Goal: Task Accomplishment & Management: Use online tool/utility

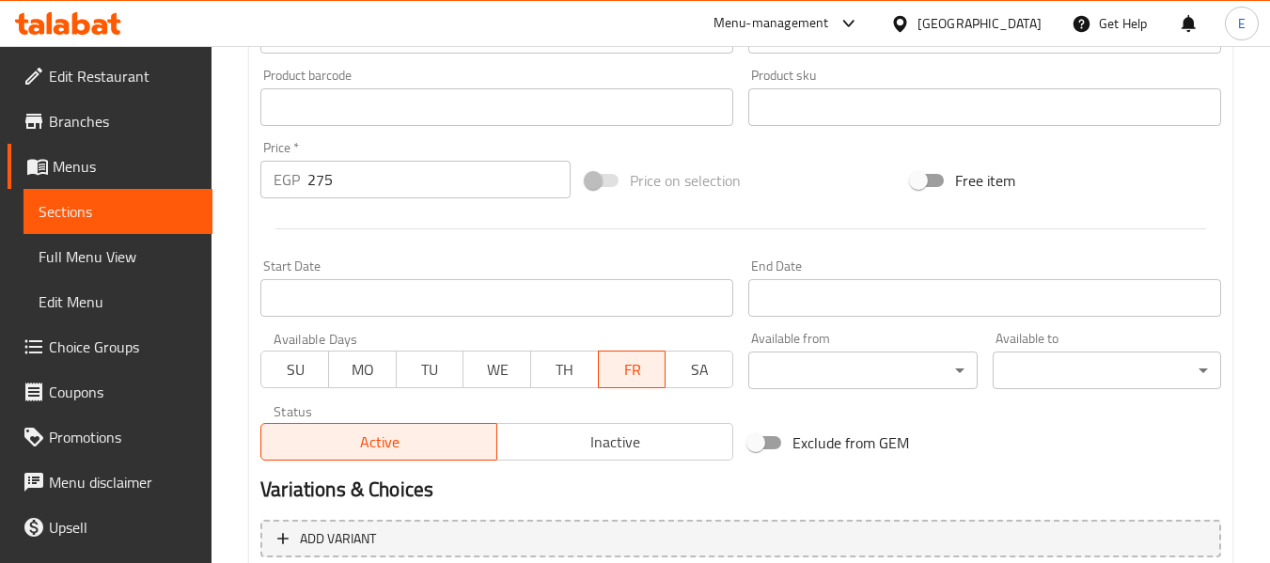
scroll to position [765, 0]
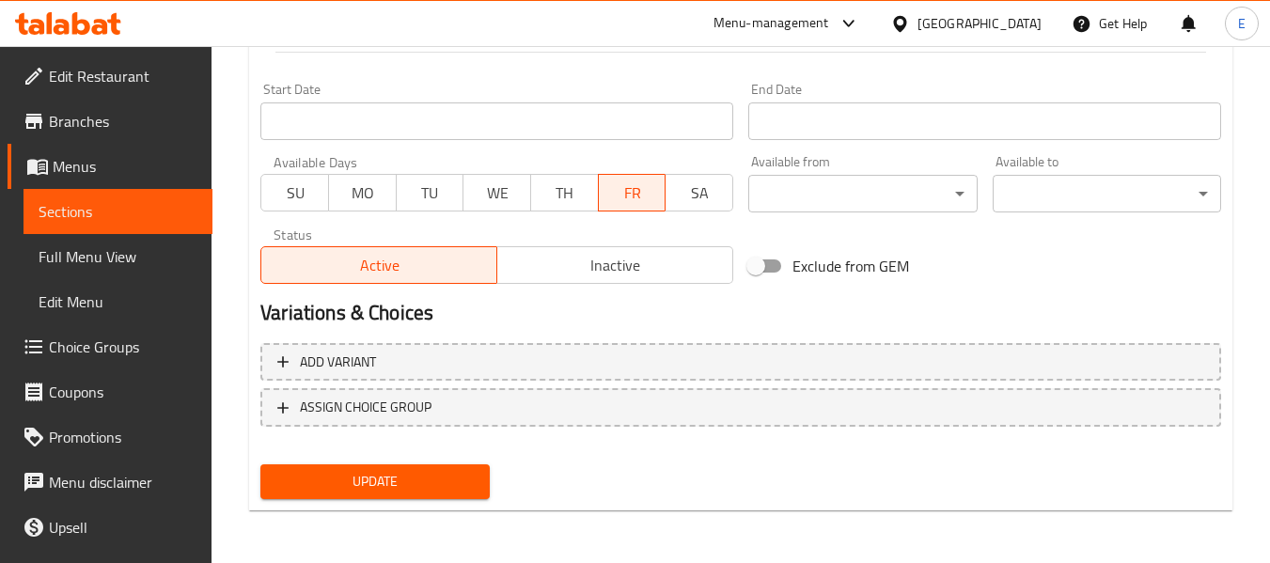
click at [460, 474] on span "Update" at bounding box center [374, 481] width 198 height 23
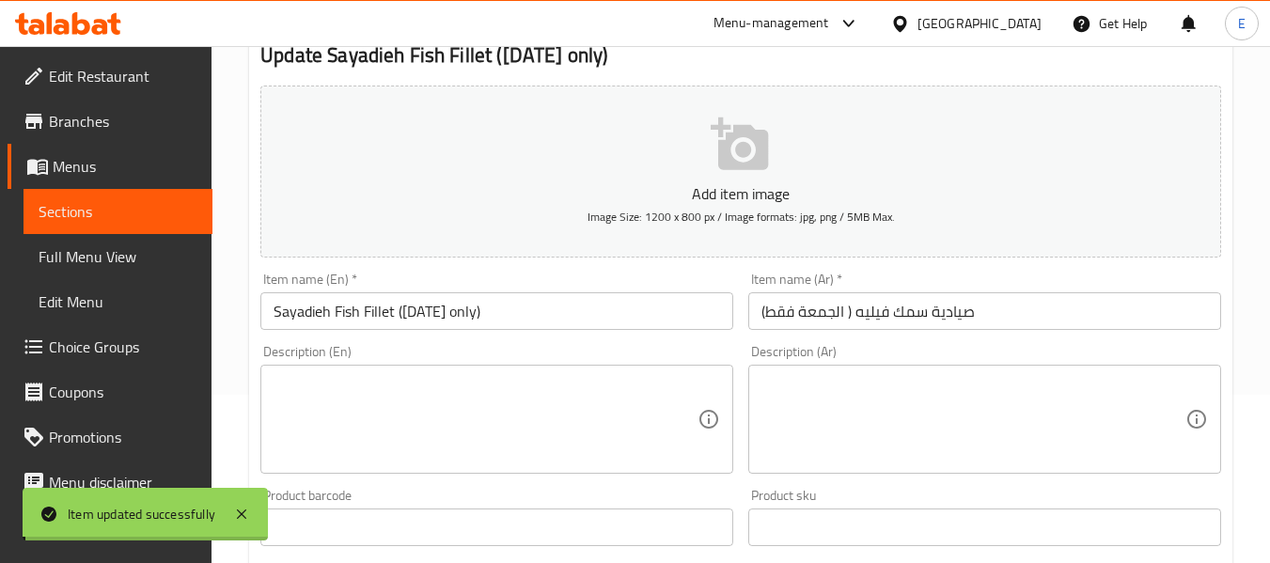
scroll to position [0, 0]
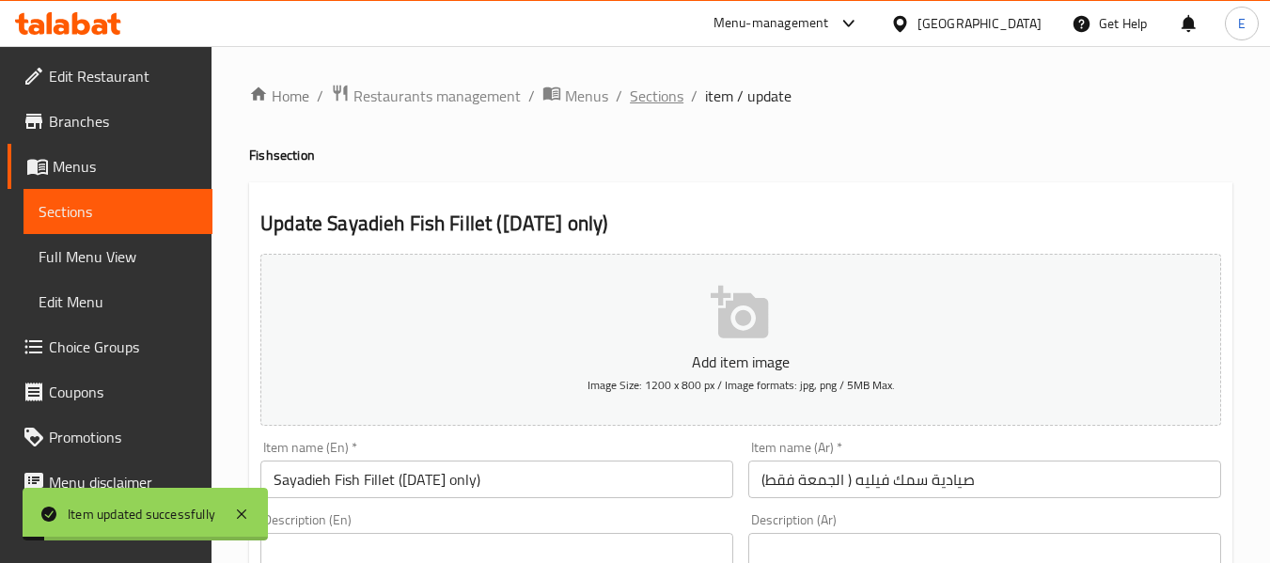
click at [668, 96] on span "Sections" at bounding box center [657, 96] width 54 height 23
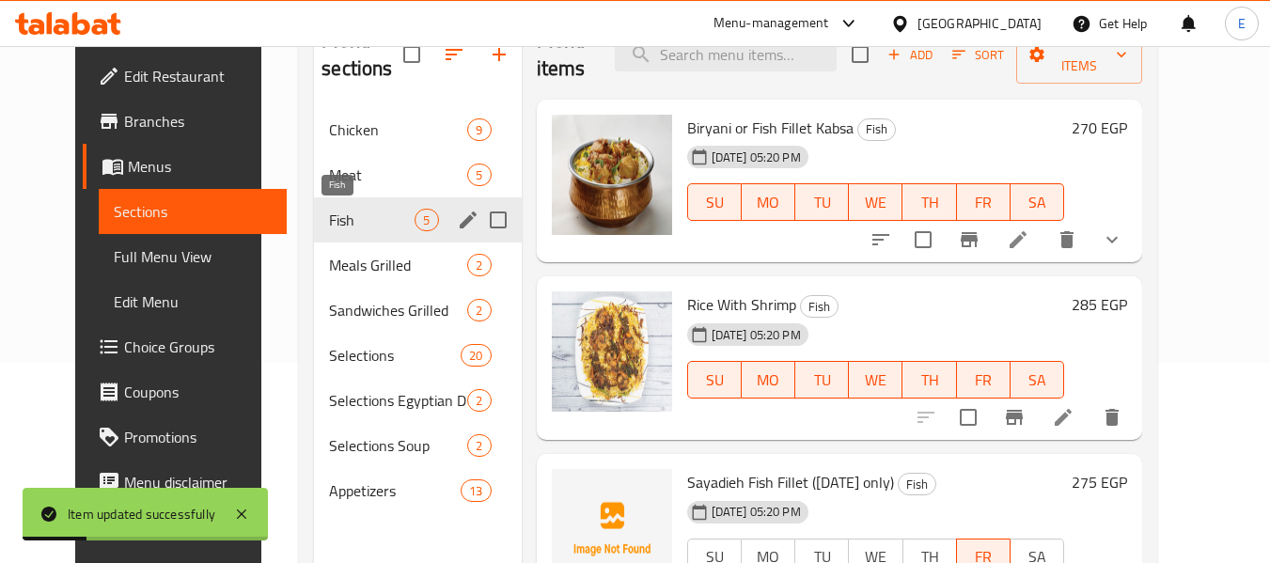
scroll to position [263, 0]
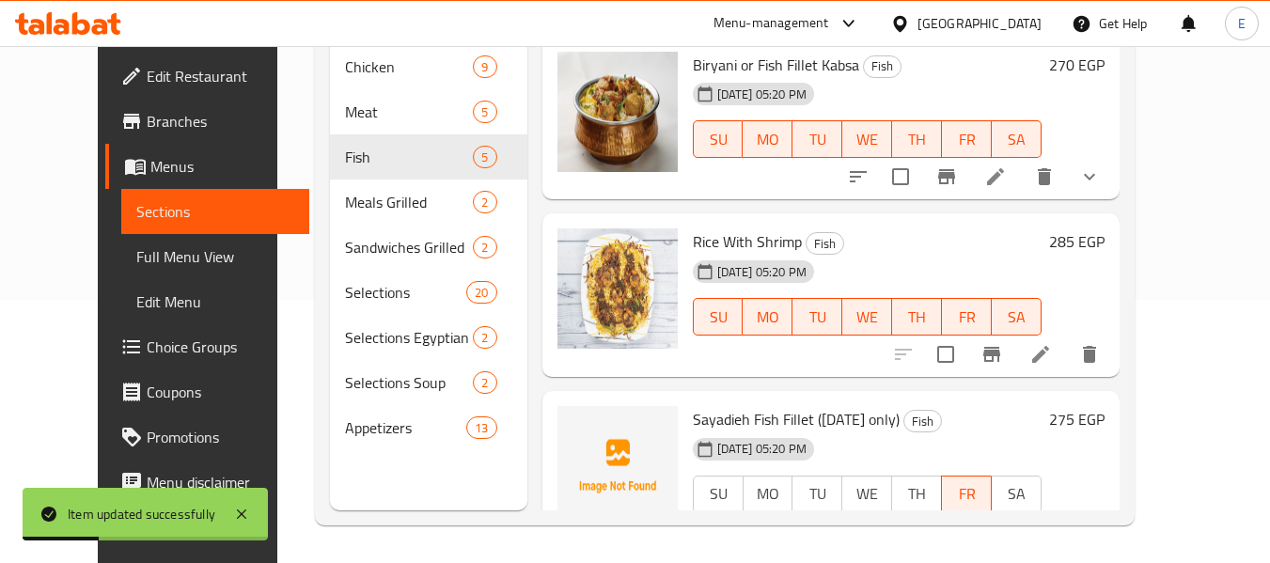
click at [153, 250] on span "Full Menu View" at bounding box center [215, 256] width 159 height 23
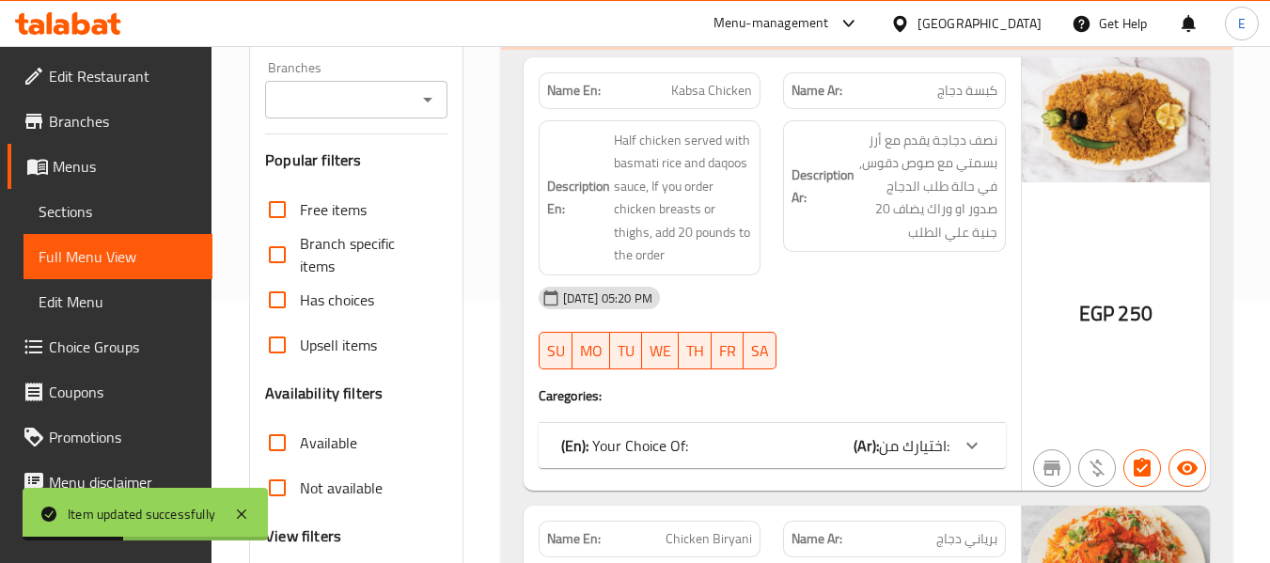
scroll to position [545, 0]
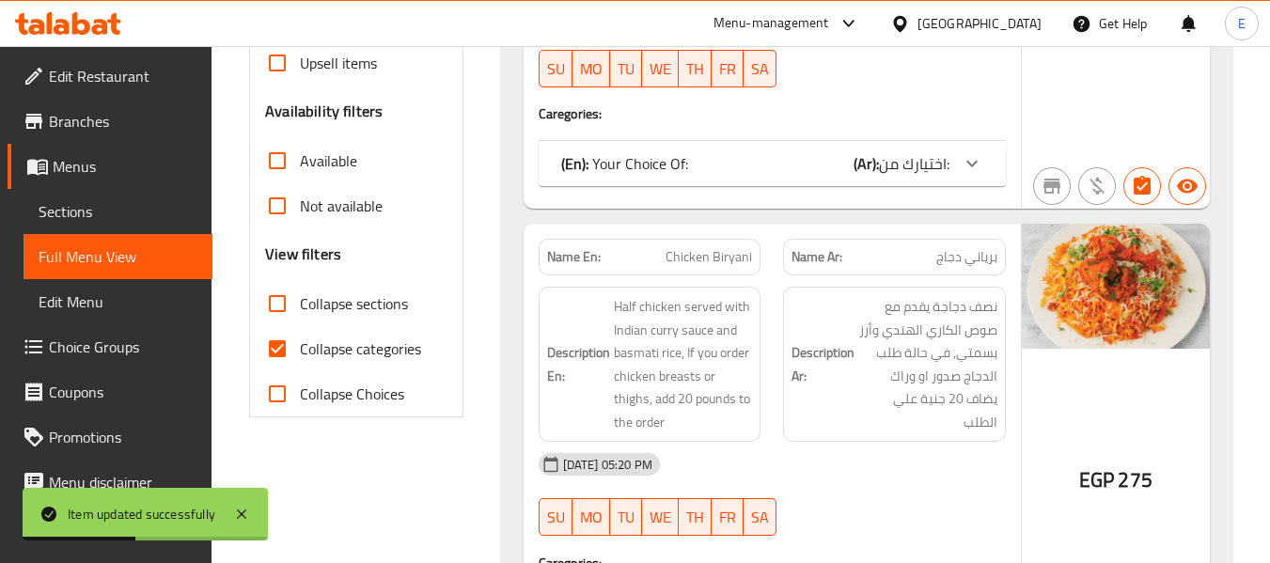
click at [284, 352] on input "Collapse categories" at bounding box center [277, 348] width 45 height 45
checkbox input "false"
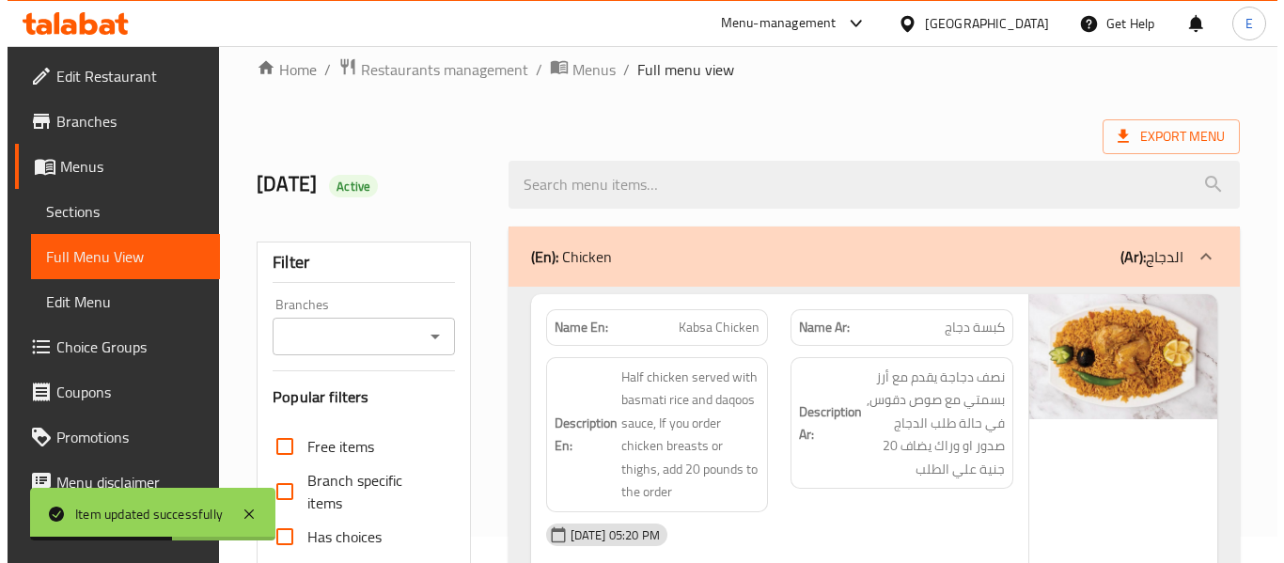
scroll to position [0, 0]
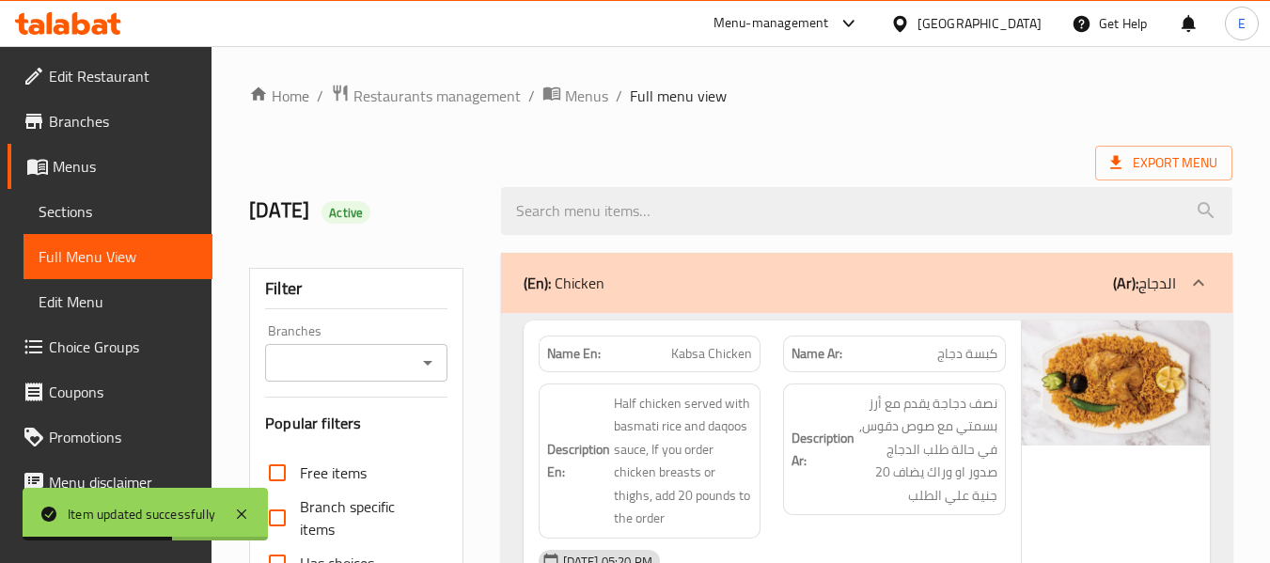
click at [956, 98] on ol "Home / Restaurants management / Menus / Full menu view" at bounding box center [740, 96] width 983 height 24
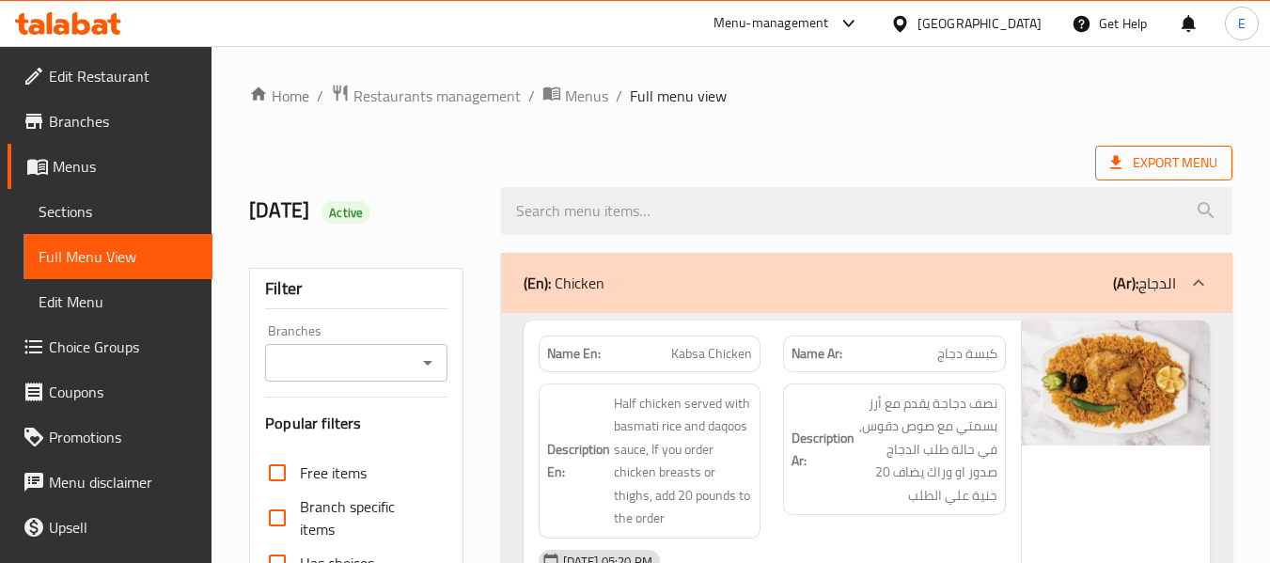
click at [1152, 169] on span "Export Menu" at bounding box center [1163, 162] width 107 height 23
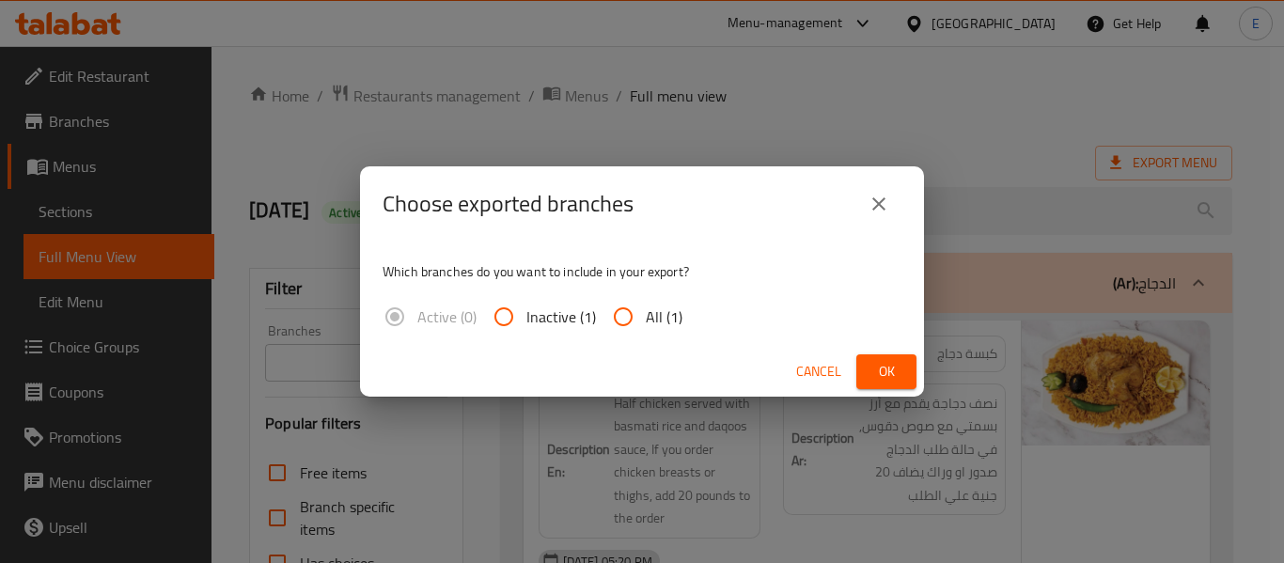
click at [630, 313] on input "All (1)" at bounding box center [622, 316] width 45 height 45
radio input "true"
click at [868, 366] on button "Ok" at bounding box center [886, 371] width 60 height 35
